Goal: Information Seeking & Learning: Learn about a topic

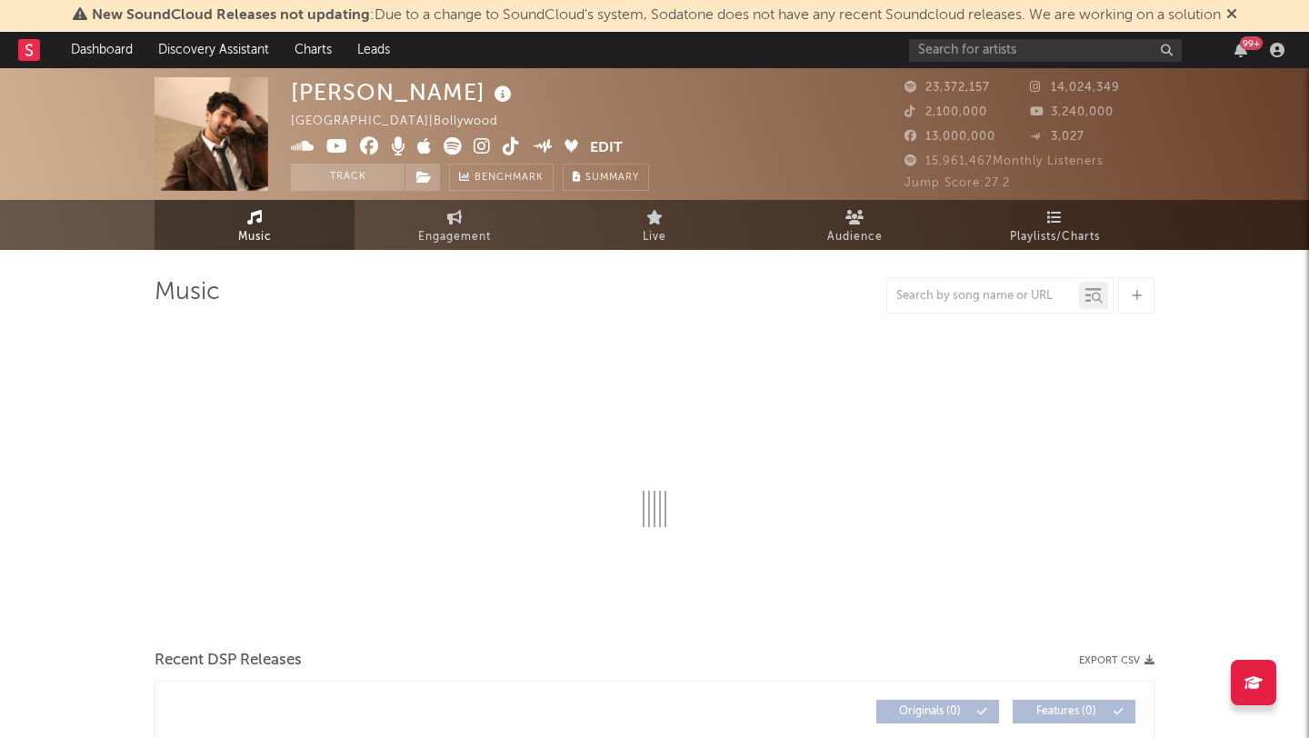
select select "6m"
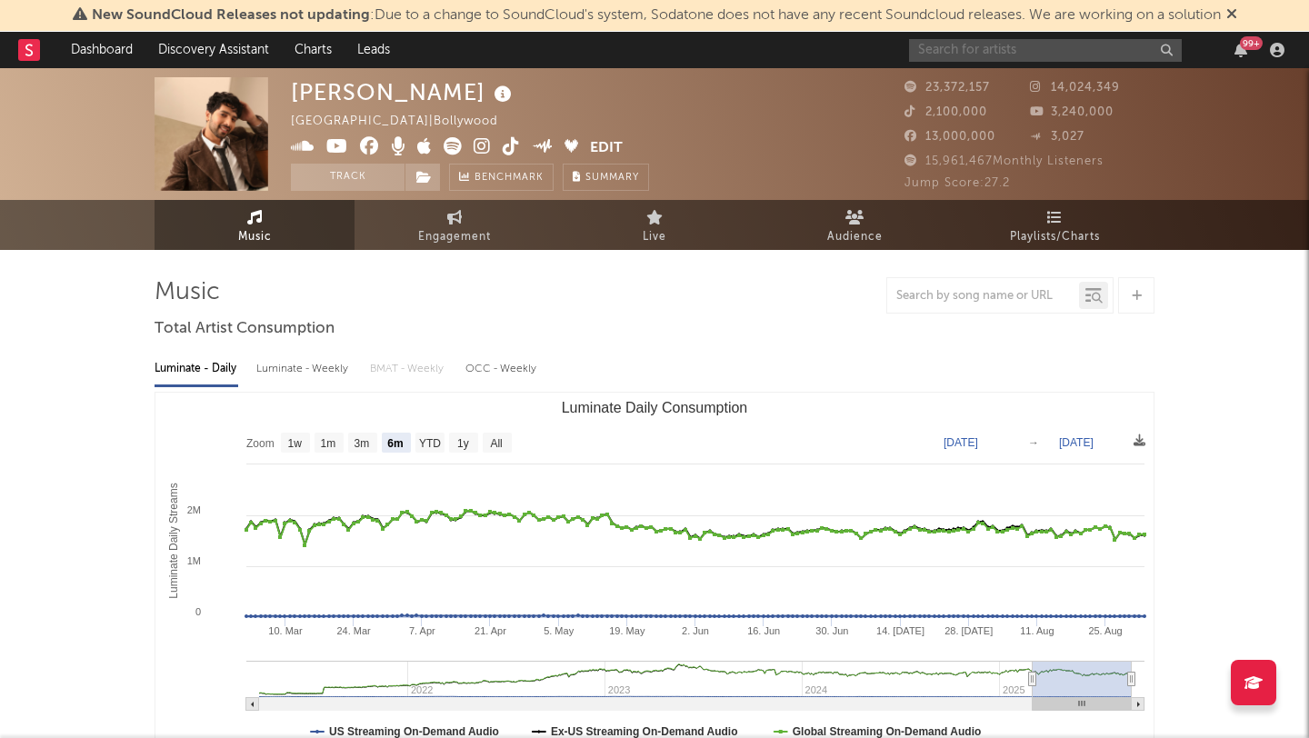
click at [992, 59] on input "text" at bounding box center [1045, 50] width 273 height 23
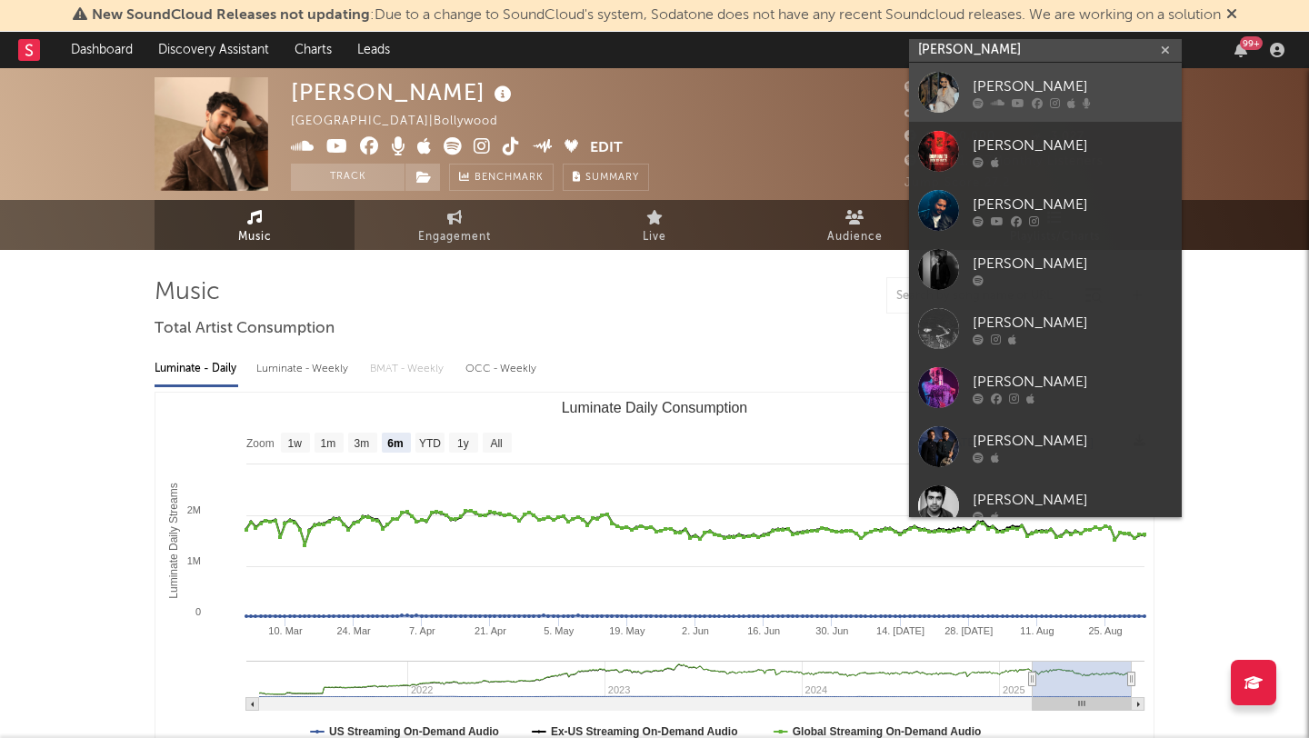
type input "[PERSON_NAME]"
click at [1015, 75] on div "[PERSON_NAME]" at bounding box center [1073, 86] width 200 height 22
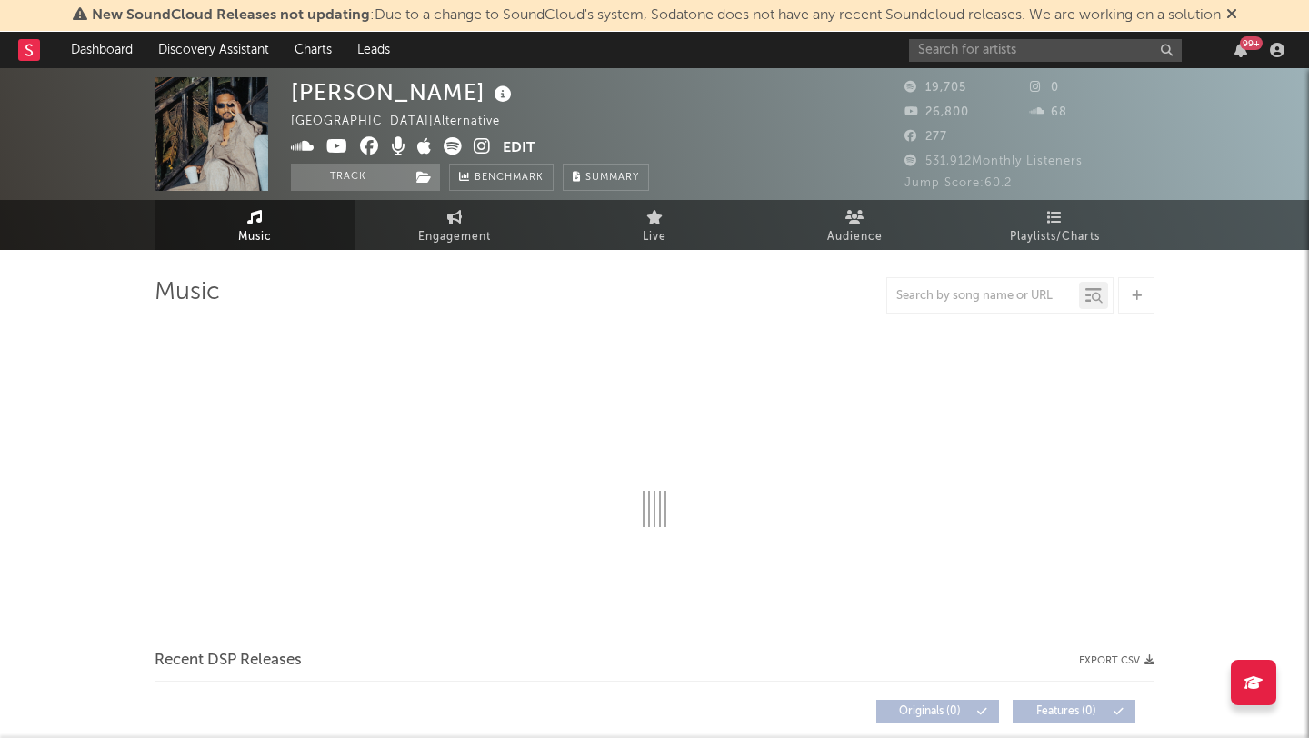
select select "6m"
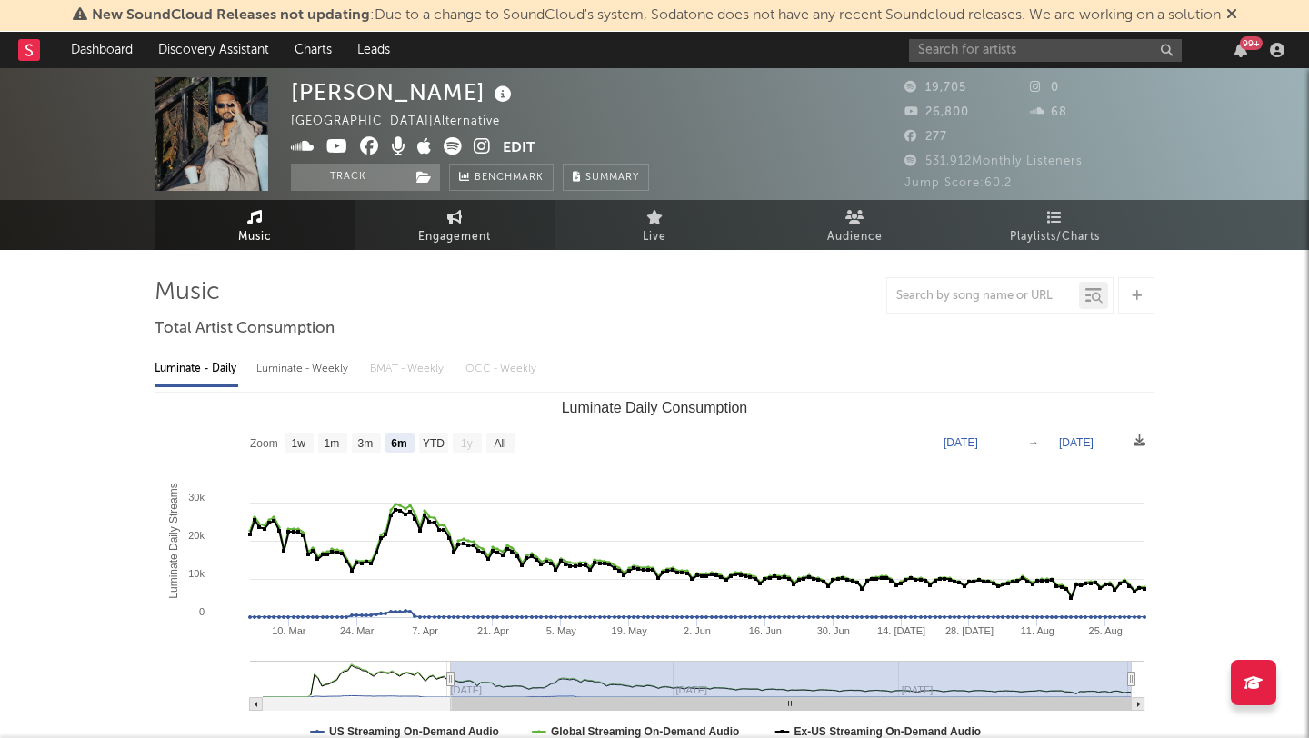
click at [485, 225] on link "Engagement" at bounding box center [455, 225] width 200 height 50
select select "1w"
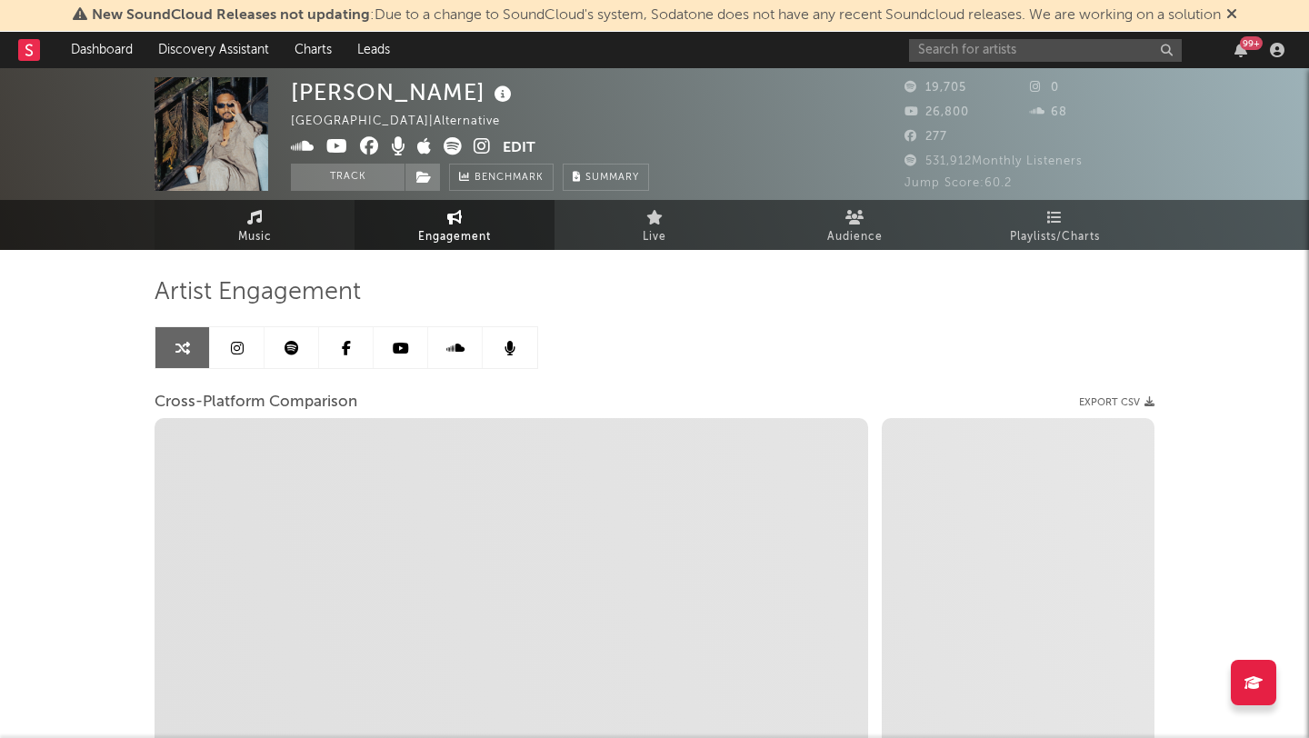
click at [329, 215] on link "Music" at bounding box center [255, 225] width 200 height 50
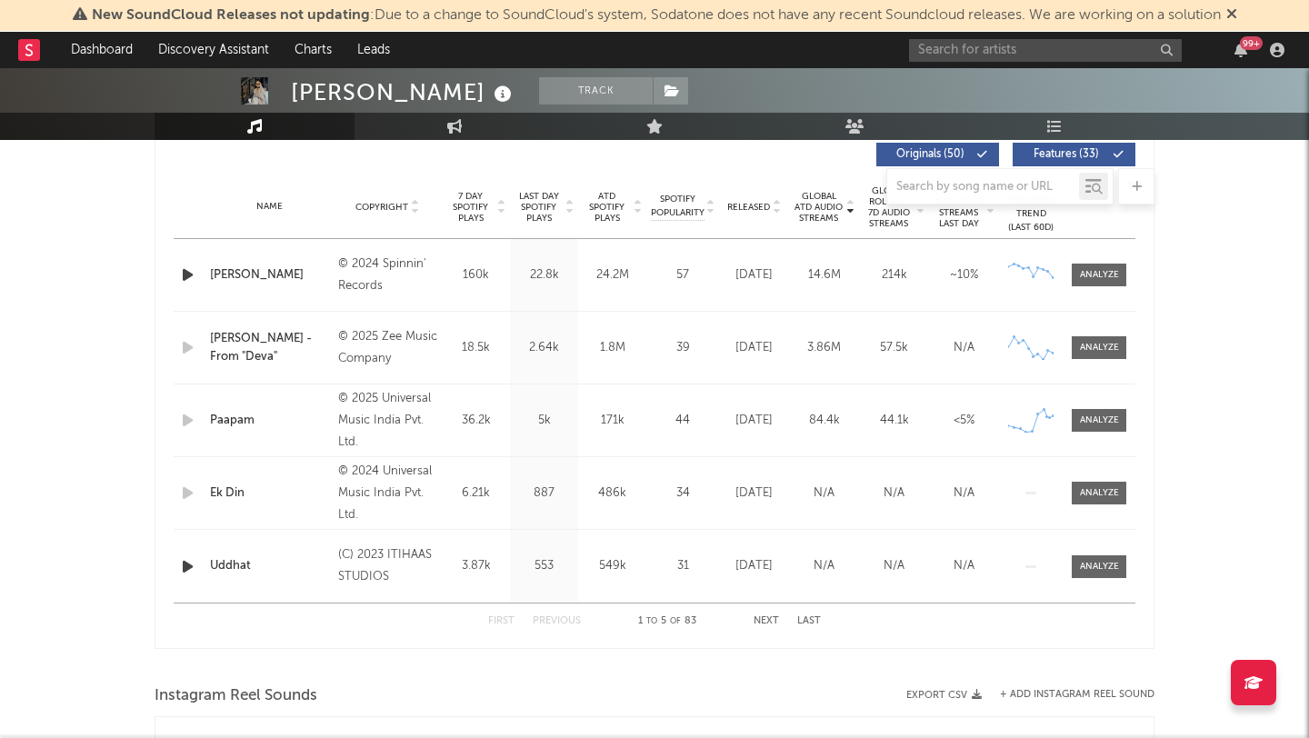
select select "6m"
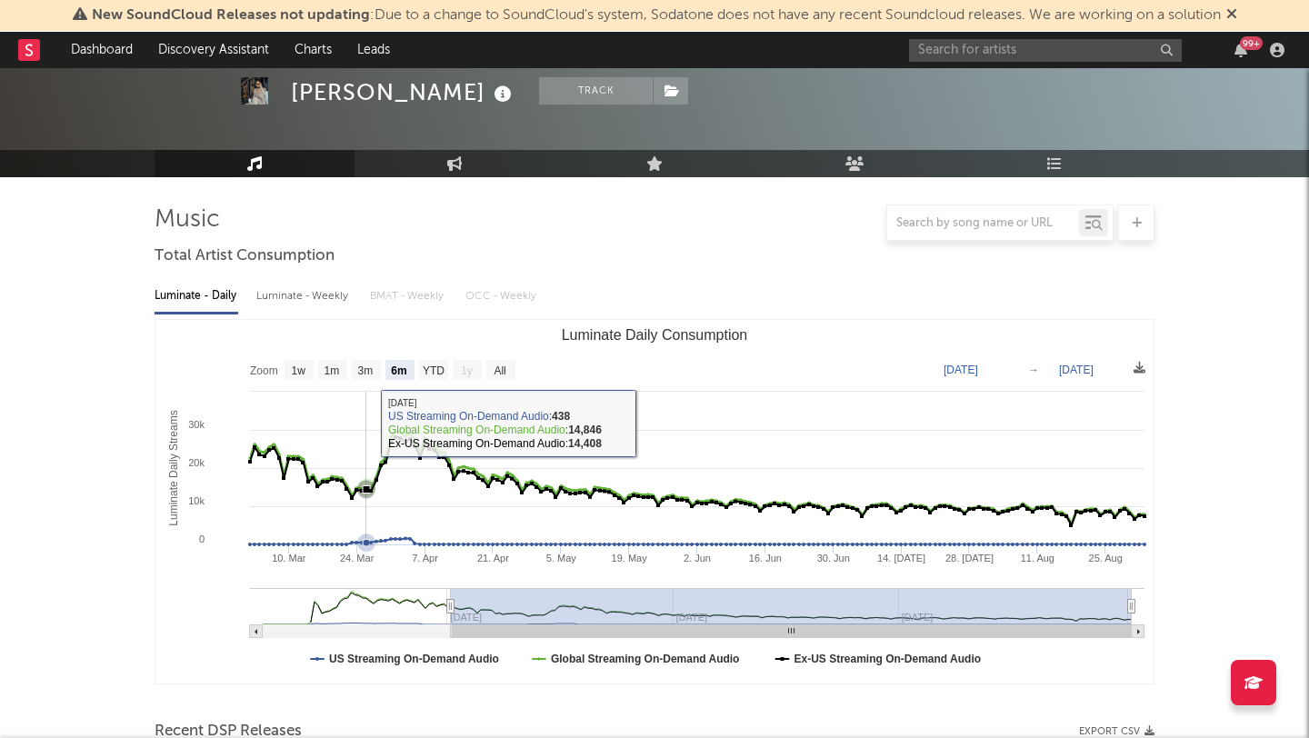
scroll to position [69, 0]
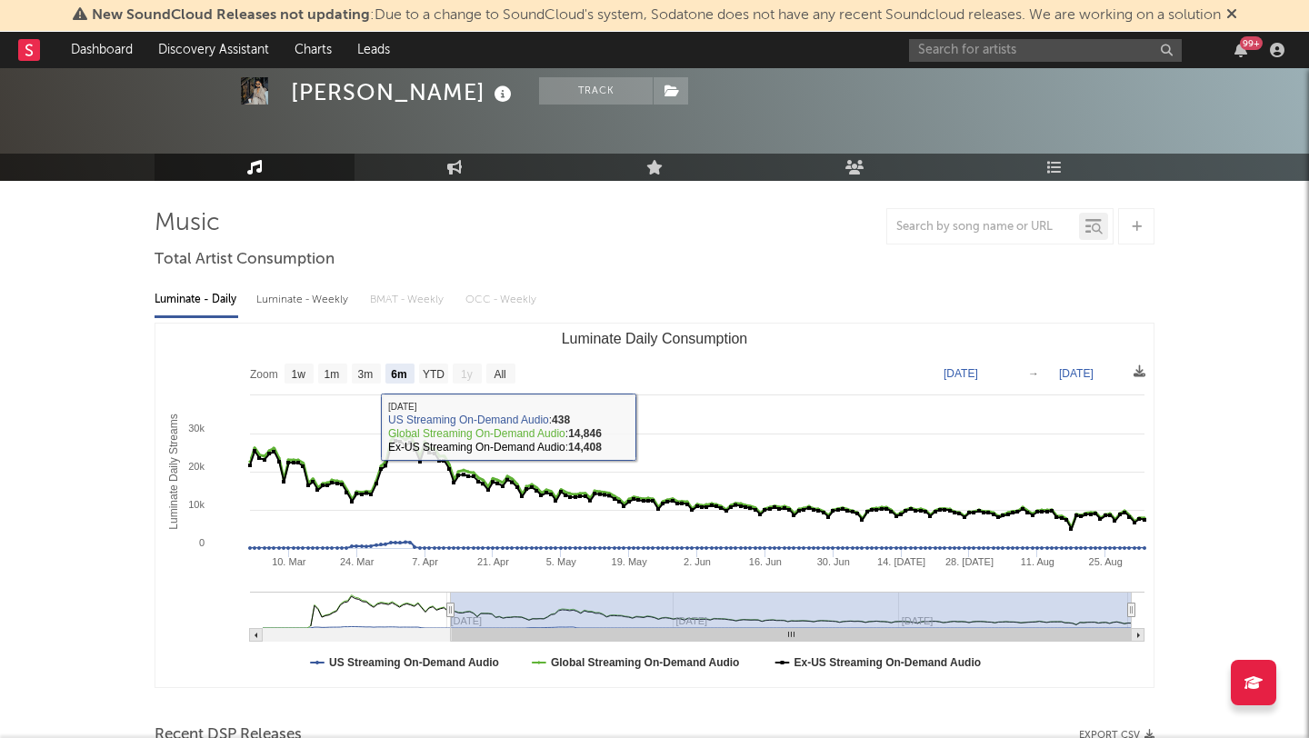
click at [325, 302] on div "Luminate - Weekly" at bounding box center [303, 300] width 95 height 31
select select "6m"
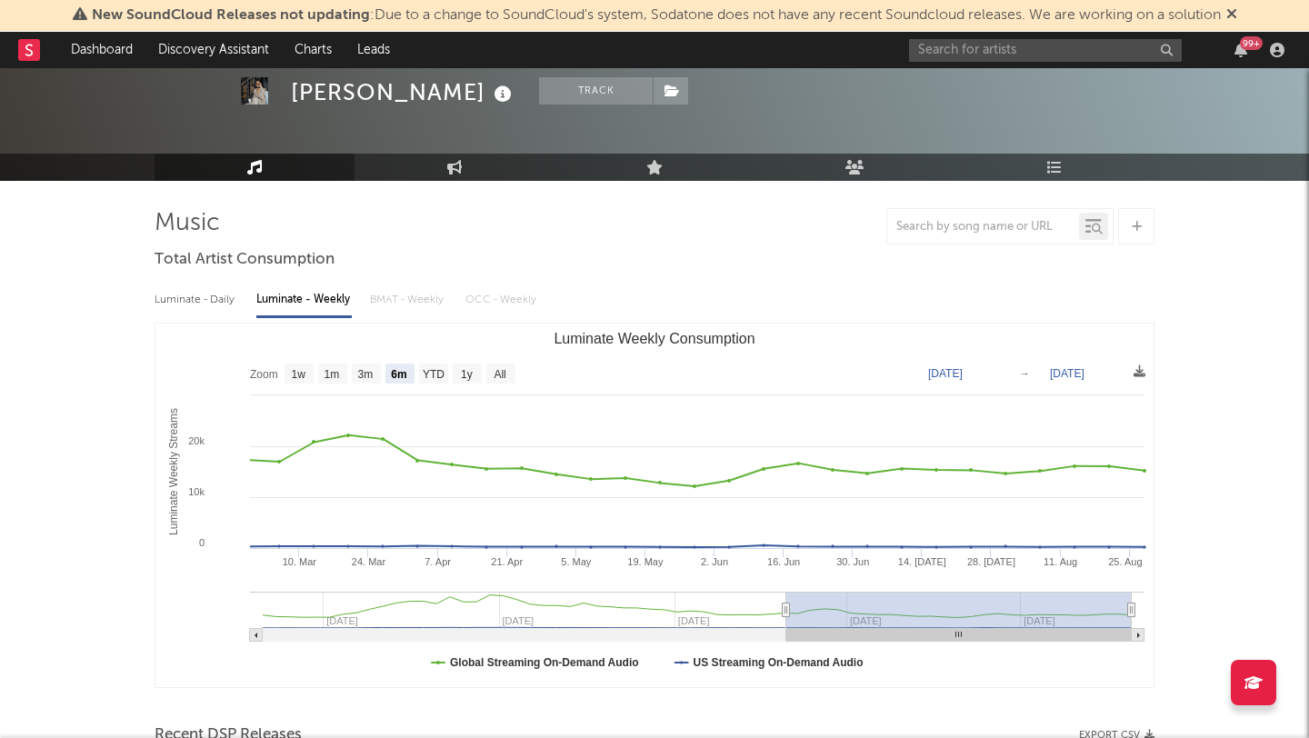
click at [221, 301] on div "Luminate - Daily" at bounding box center [197, 300] width 84 height 31
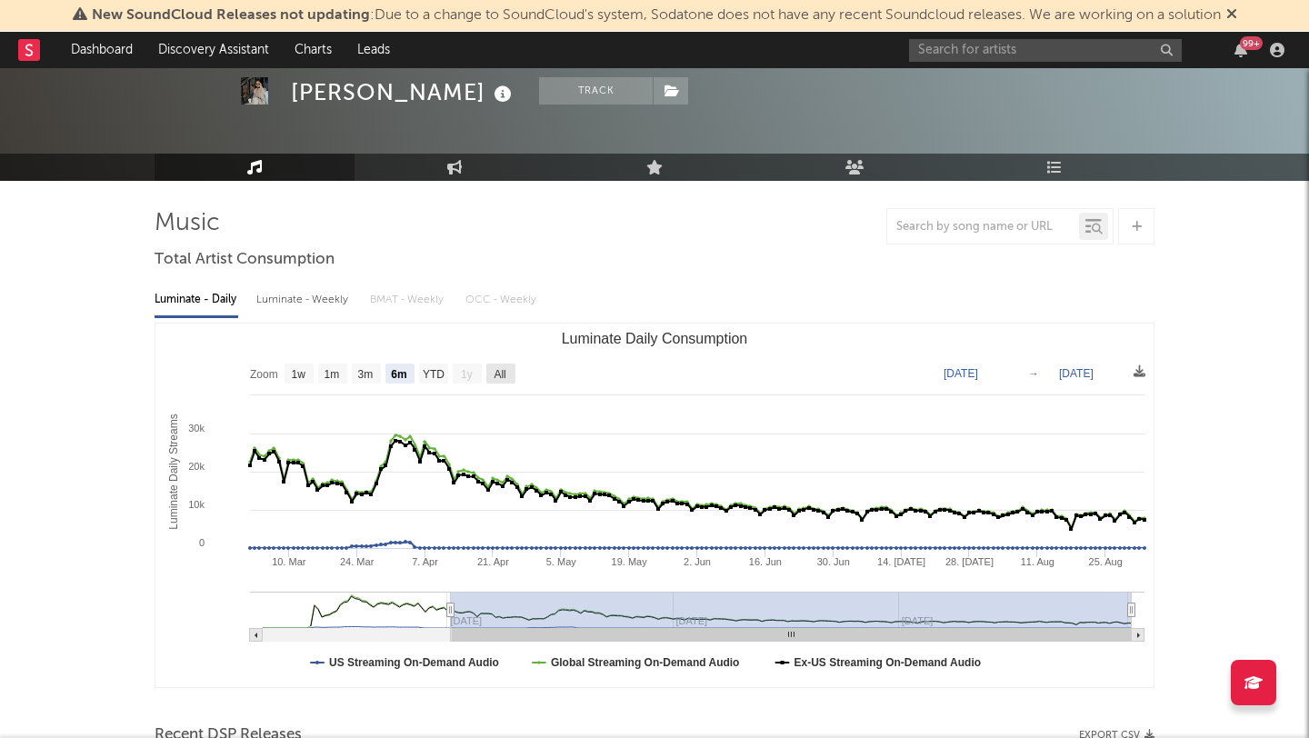
click at [490, 375] on rect "Luminate Daily Consumption" at bounding box center [500, 374] width 29 height 20
select select "All"
type input "[DATE]"
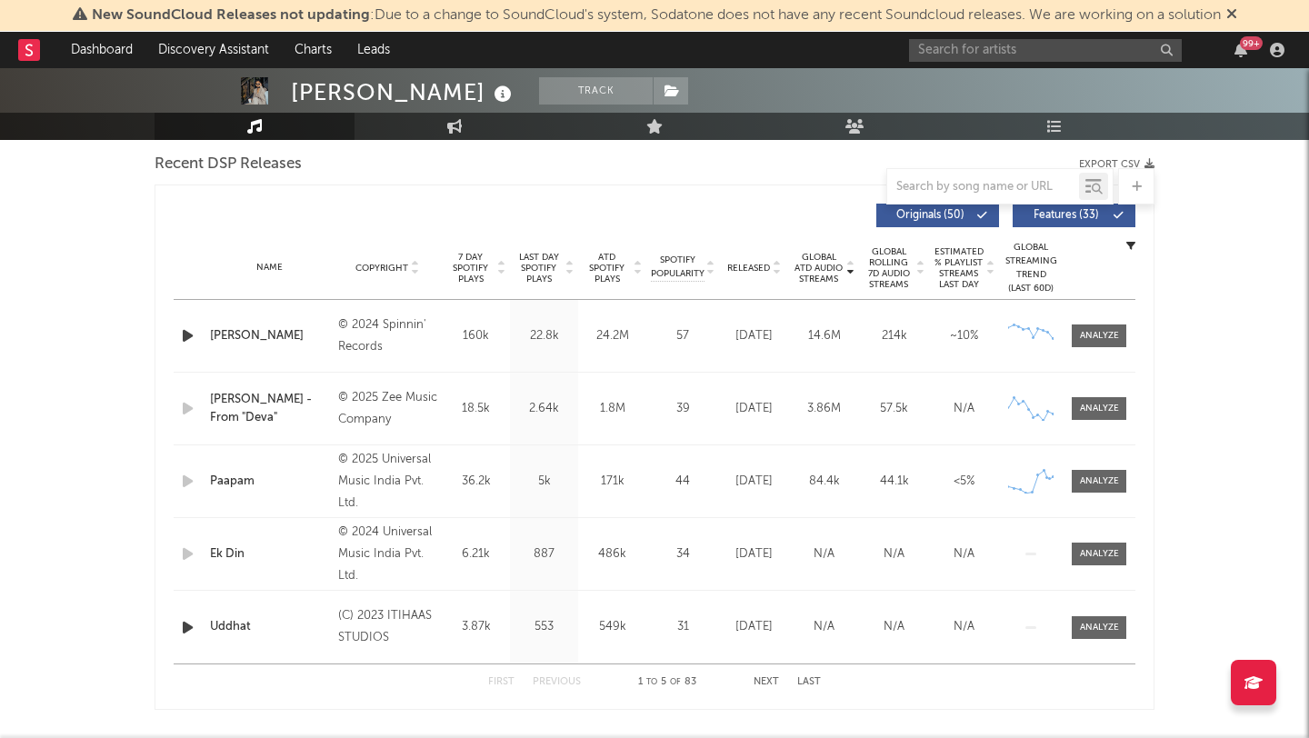
scroll to position [643, 0]
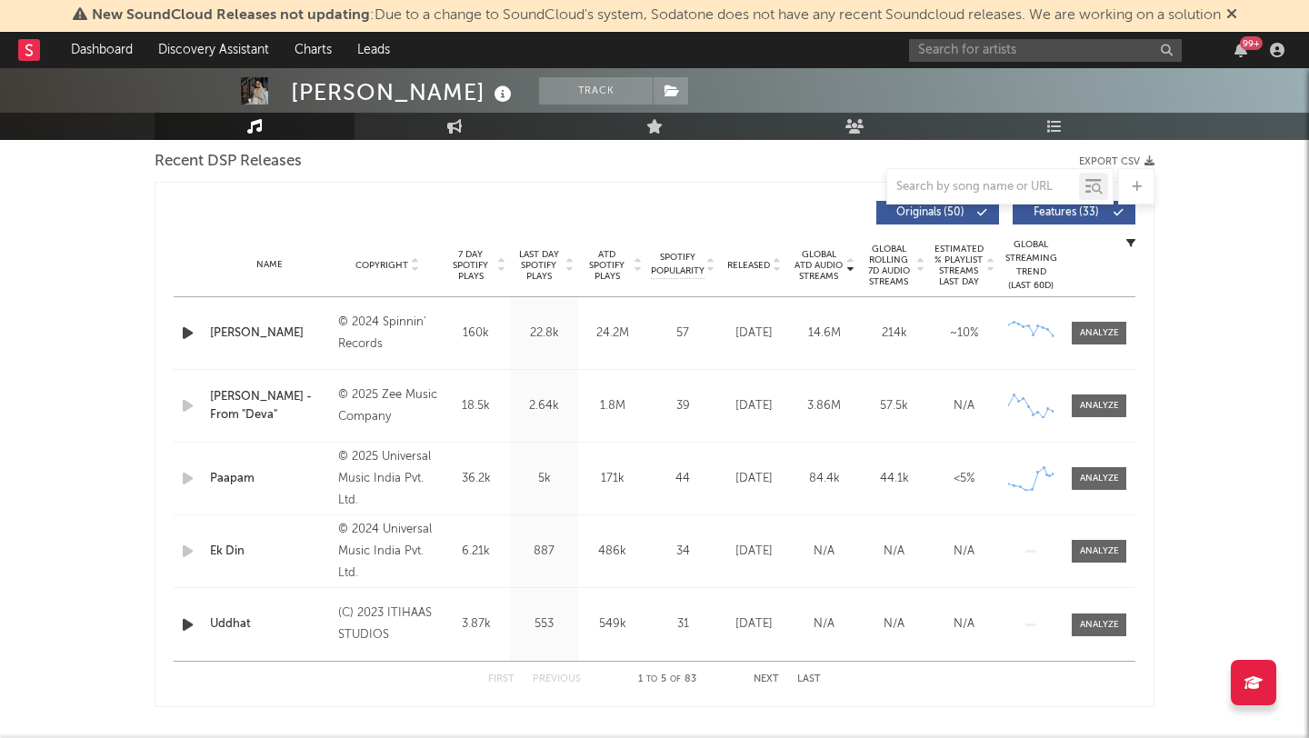
click at [819, 258] on span "Global ATD Audio Streams" at bounding box center [819, 265] width 50 height 33
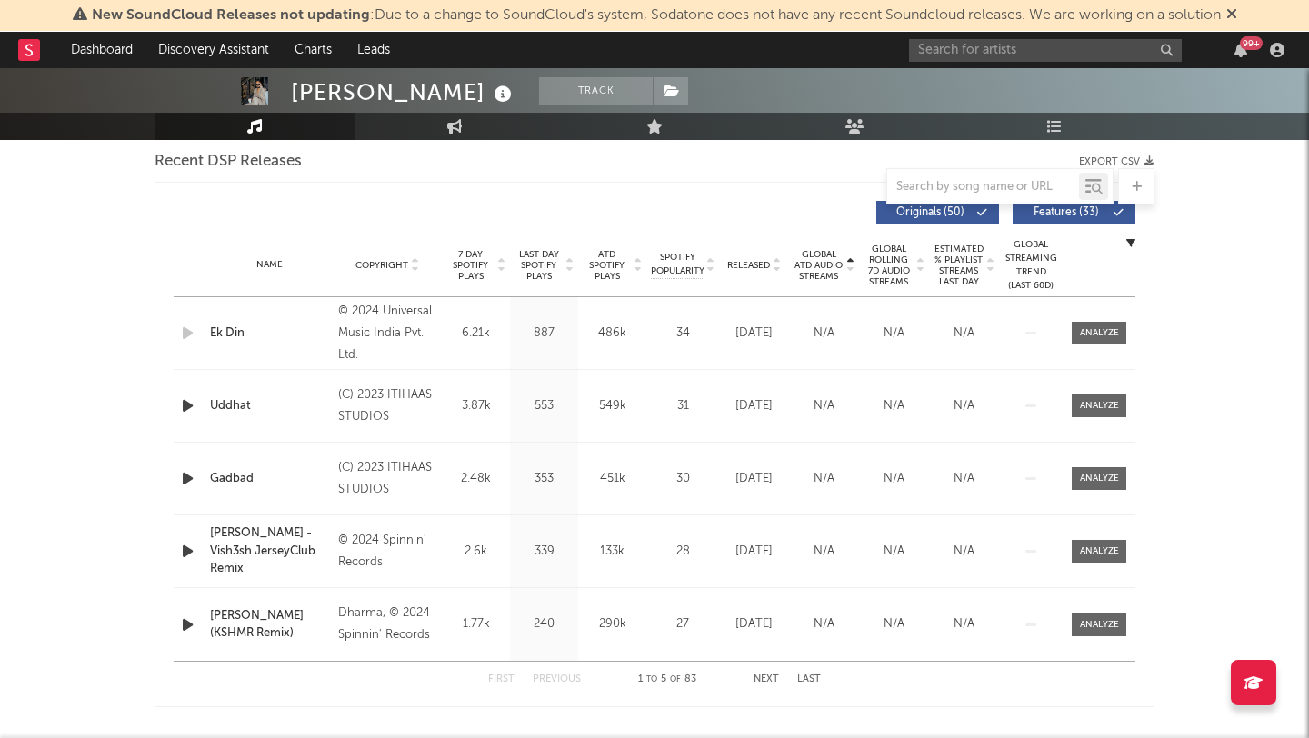
click at [819, 258] on span "Global ATD Audio Streams" at bounding box center [819, 265] width 50 height 33
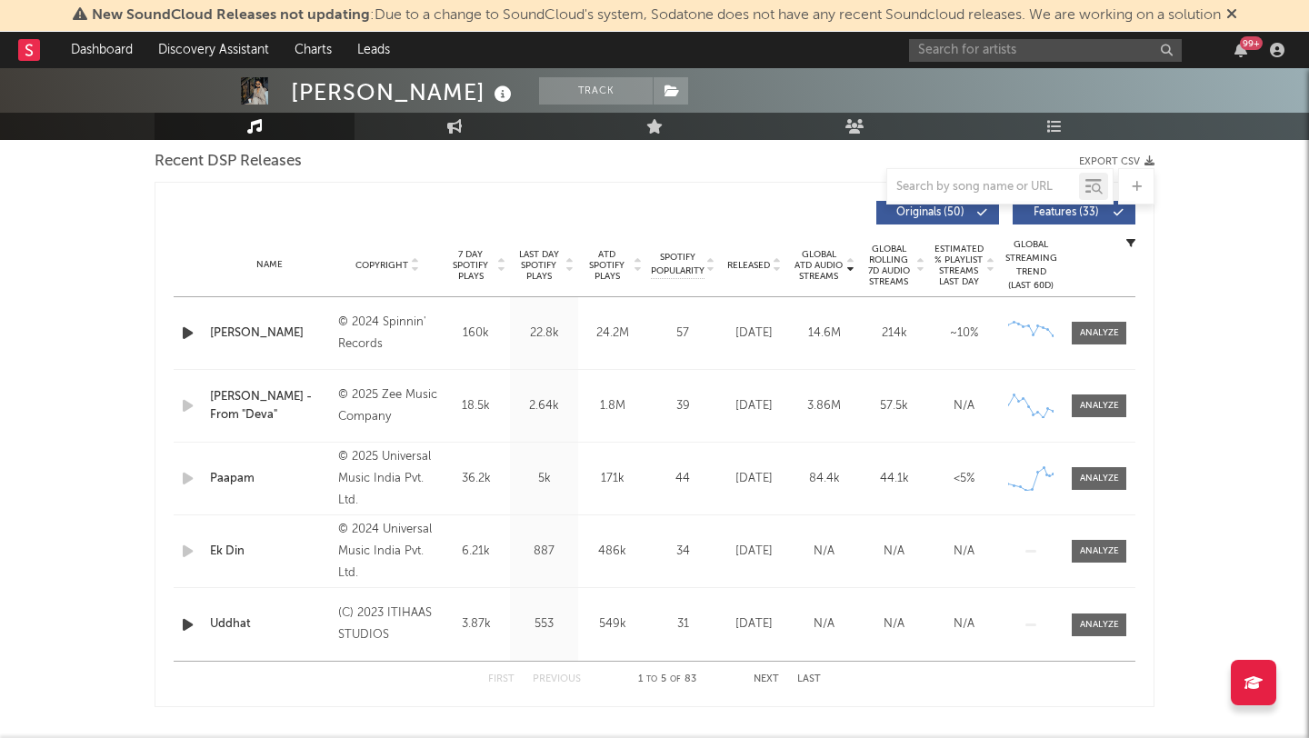
click at [714, 269] on icon at bounding box center [710, 268] width 9 height 7
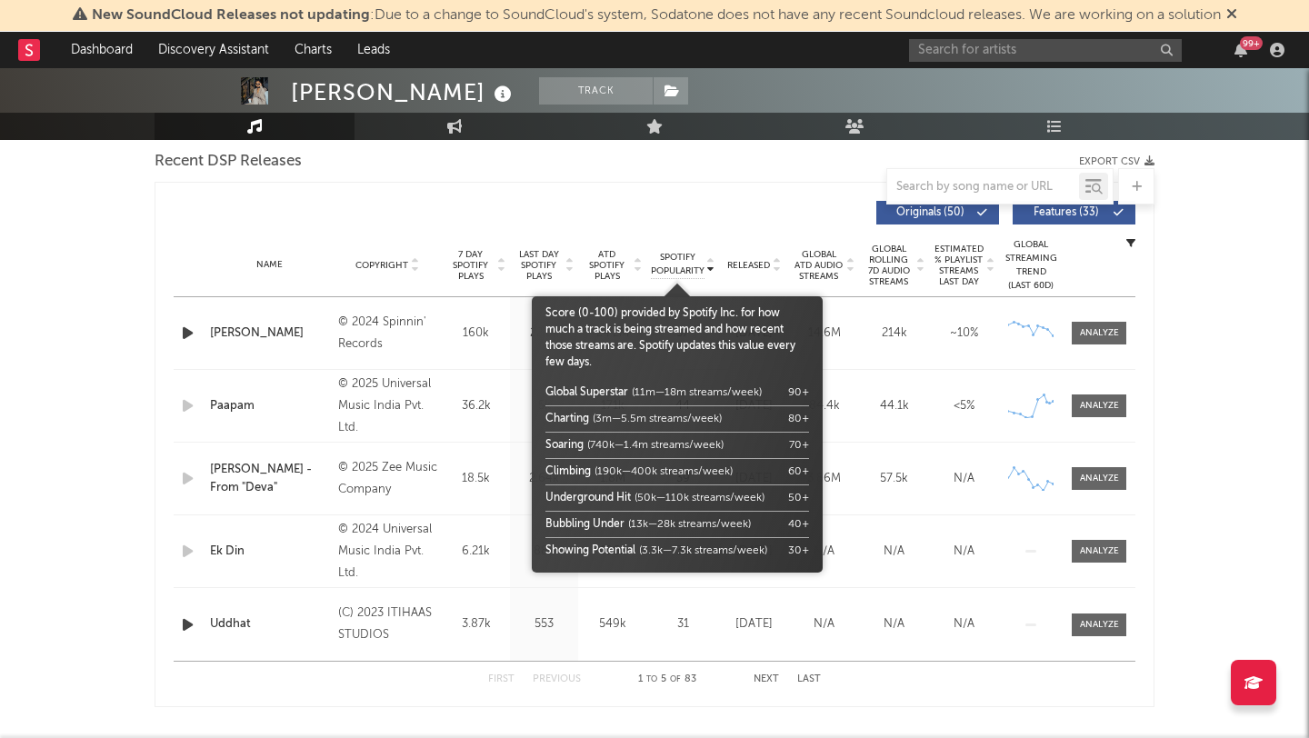
click at [685, 270] on span "Spotify Popularity" at bounding box center [678, 264] width 54 height 27
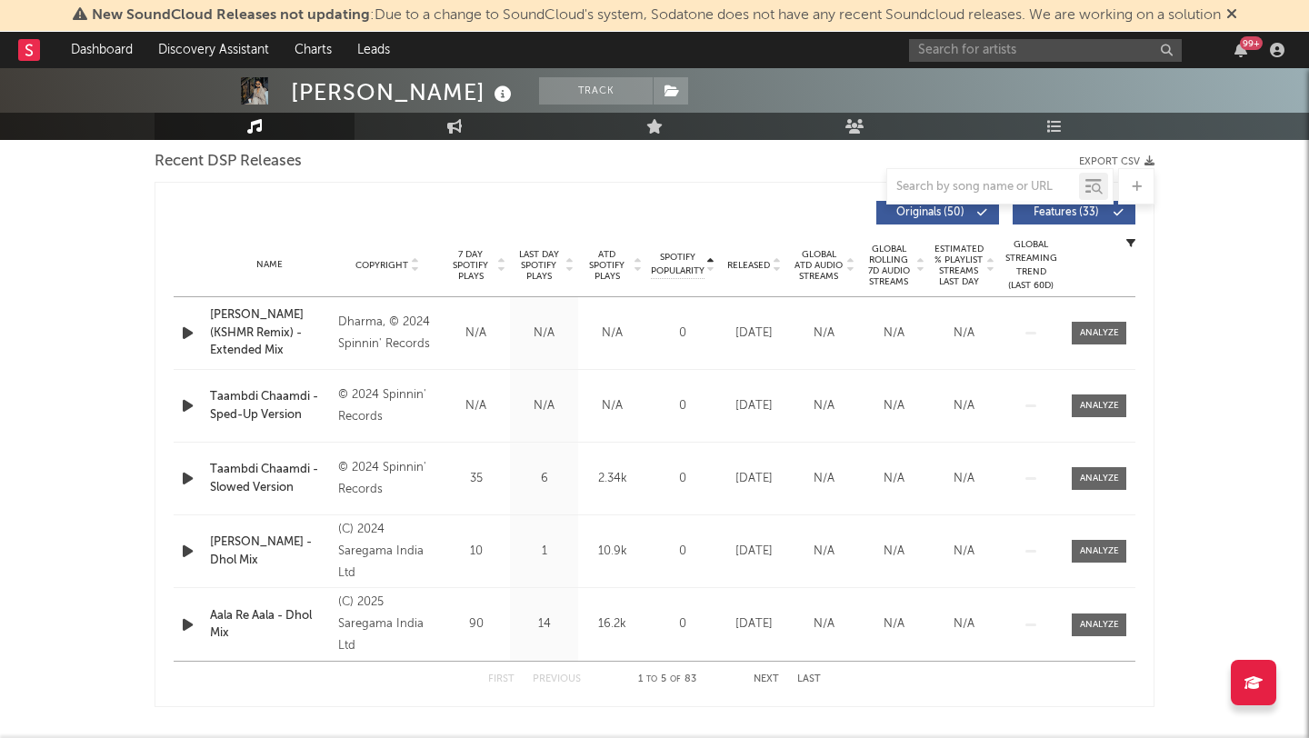
click at [0, 324] on div "[PERSON_NAME] Track [GEOGRAPHIC_DATA] | Alternative Edit Track Benchmark Summar…" at bounding box center [654, 579] width 1309 height 2308
click at [668, 251] on span "Spotify Popularity" at bounding box center [678, 264] width 54 height 27
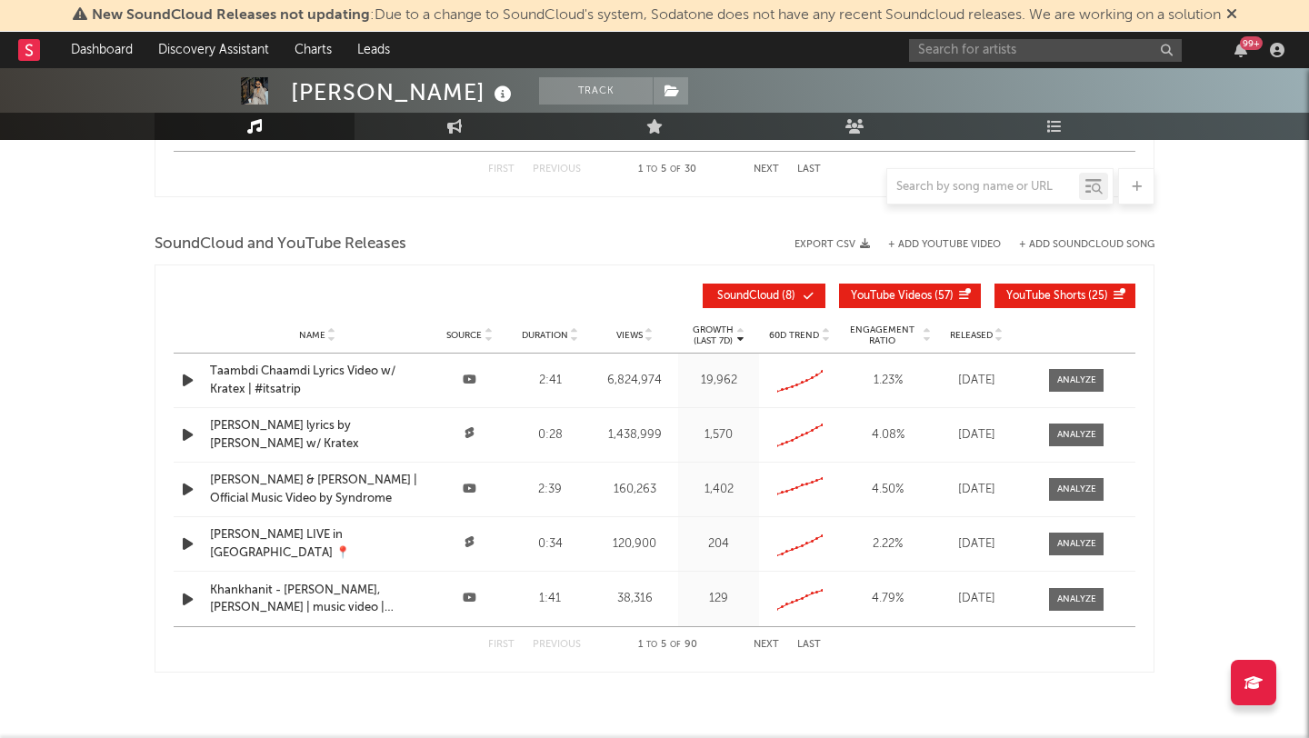
scroll to position [1638, 0]
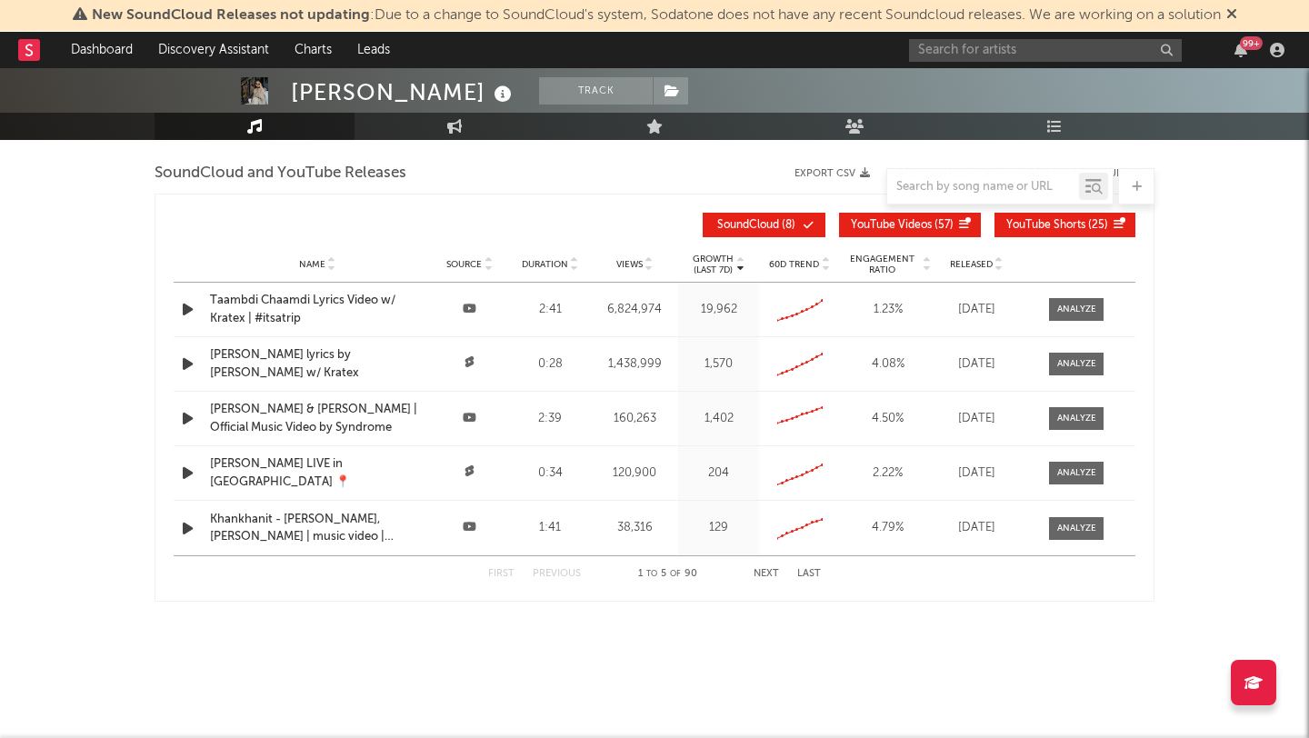
click at [622, 260] on span "Views" at bounding box center [629, 264] width 26 height 11
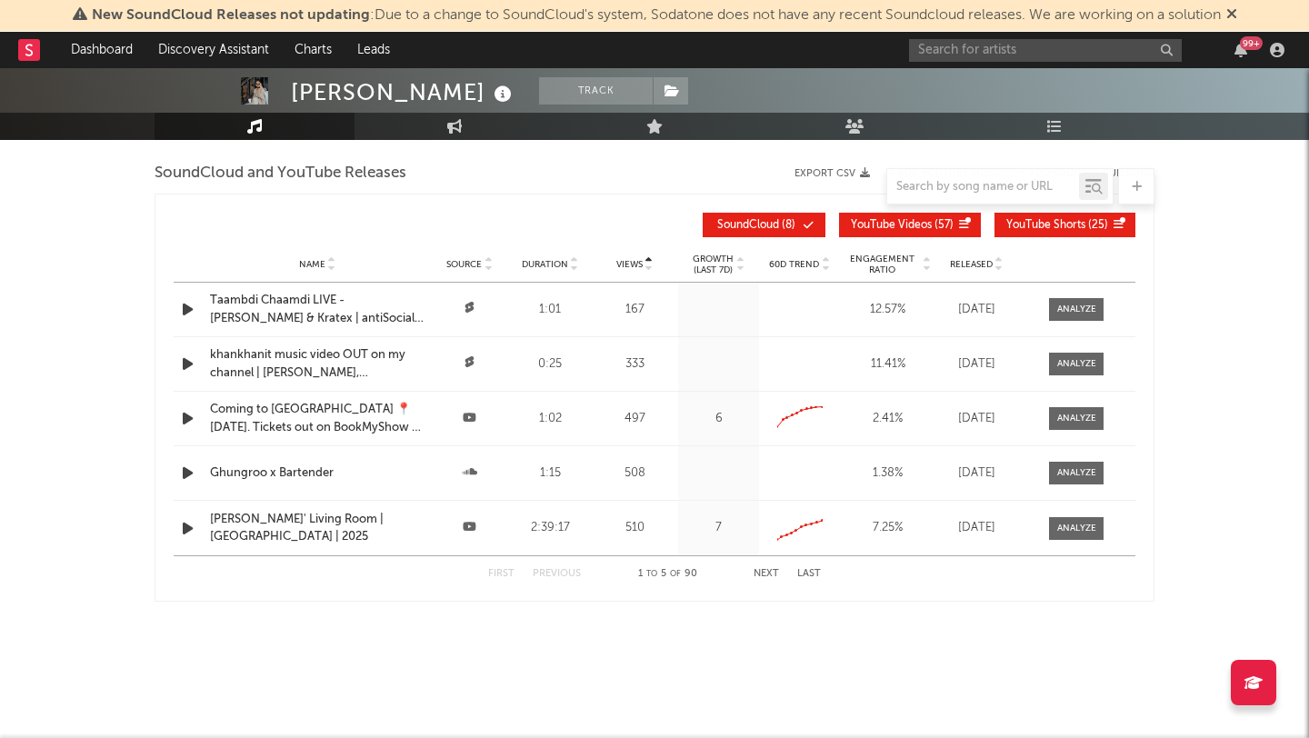
click at [622, 260] on span "Views" at bounding box center [629, 264] width 26 height 11
